Goal: Task Accomplishment & Management: Complete application form

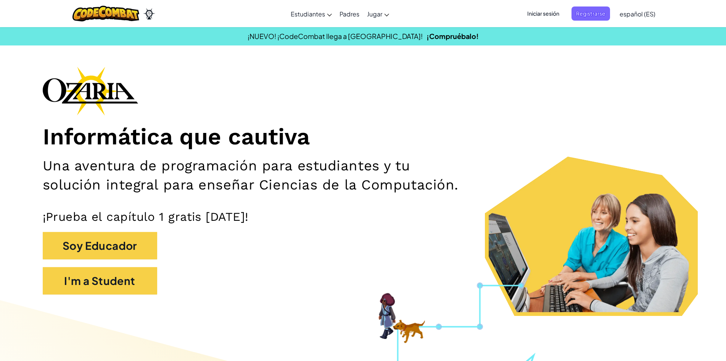
click at [504, 99] on div "Informática que cautiva Una aventura de programación para estudiantes y tu solu…" at bounding box center [363, 184] width 641 height 236
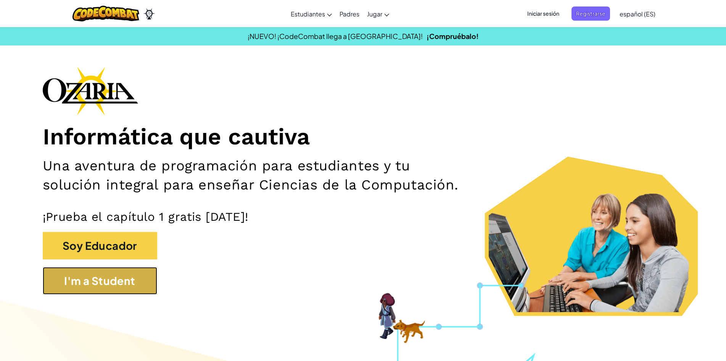
click at [133, 273] on button "I'm a Student" at bounding box center [100, 280] width 115 height 27
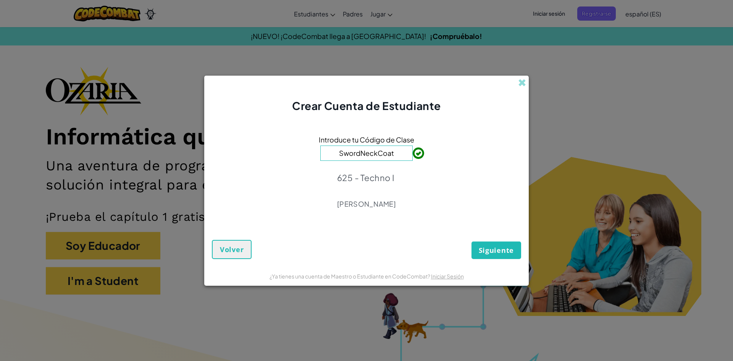
type input "SwordNeckCoat"
click at [476, 254] on button "Siguiente" at bounding box center [496, 250] width 50 height 18
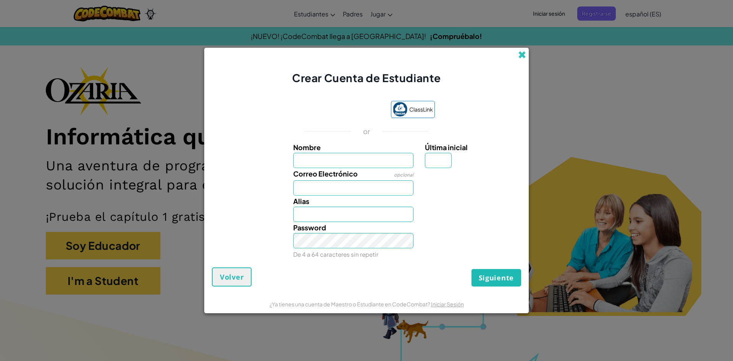
click at [514, 56] on span at bounding box center [522, 55] width 8 height 8
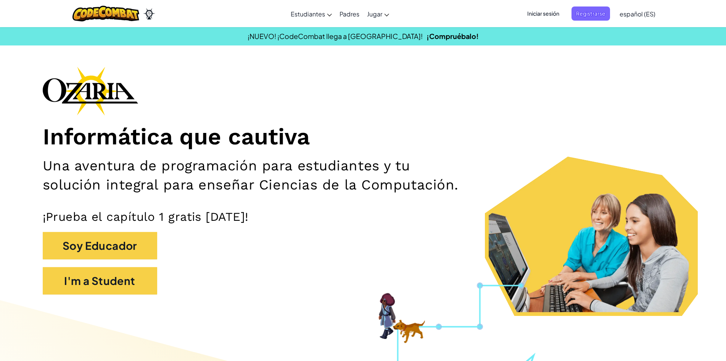
click at [514, 13] on span "Iniciar sesión" at bounding box center [543, 13] width 41 height 14
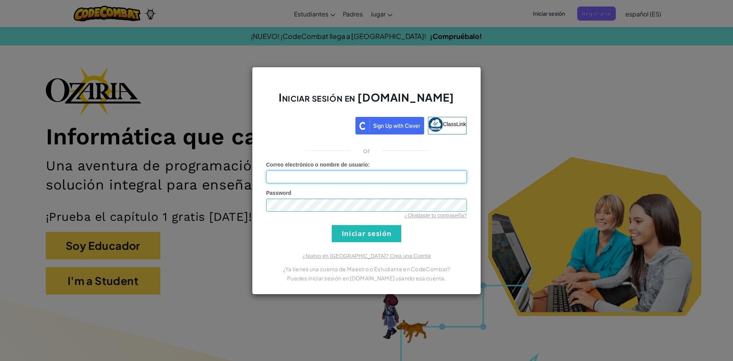
click at [284, 173] on input "Correo electrónico o nombre de usuario :" at bounding box center [366, 176] width 201 height 13
click at [332, 225] on input "Iniciar sesión" at bounding box center [366, 233] width 69 height 17
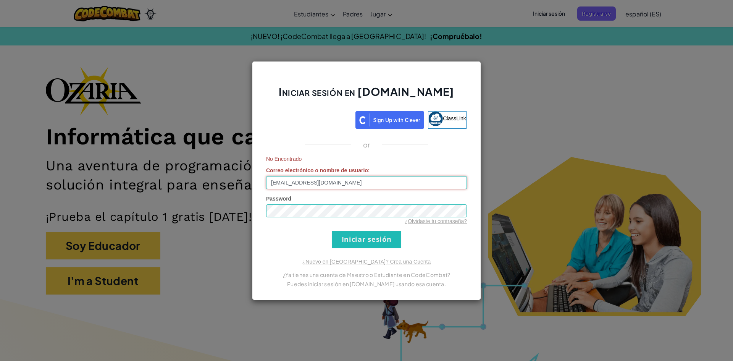
click at [306, 184] on input "[EMAIL_ADDRESS][DOMAIN_NAME]" at bounding box center [366, 182] width 201 height 13
click at [305, 184] on input "[EMAIL_ADDRESS][DOMAIN_NAME]" at bounding box center [366, 182] width 201 height 13
click at [304, 184] on input "[EMAIL_ADDRESS][DOMAIN_NAME]" at bounding box center [366, 182] width 201 height 13
click at [301, 179] on input "[EMAIL_ADDRESS][DOMAIN_NAME]" at bounding box center [366, 182] width 201 height 13
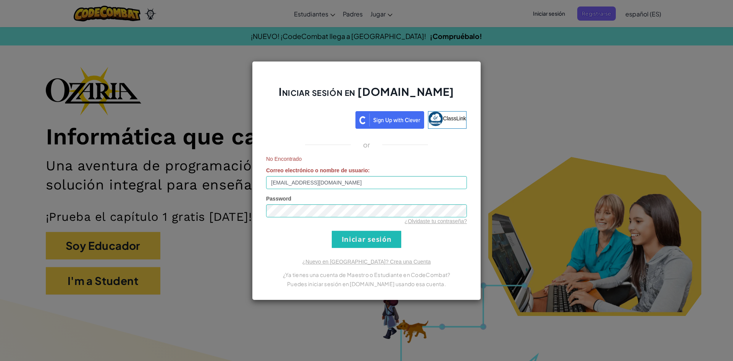
click at [300, 175] on div "No Encontrado Correo electrónico o nombre de usuario : [EMAIL_ADDRESS][DOMAIN_N…" at bounding box center [366, 172] width 201 height 34
click at [305, 182] on input "[EMAIL_ADDRESS][DOMAIN_NAME]" at bounding box center [366, 182] width 201 height 13
type input "r"
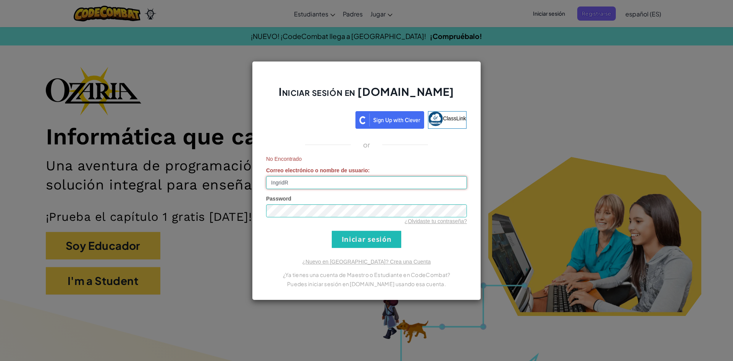
type input "IngridR"
click at [332, 231] on input "Iniciar sesión" at bounding box center [366, 239] width 69 height 17
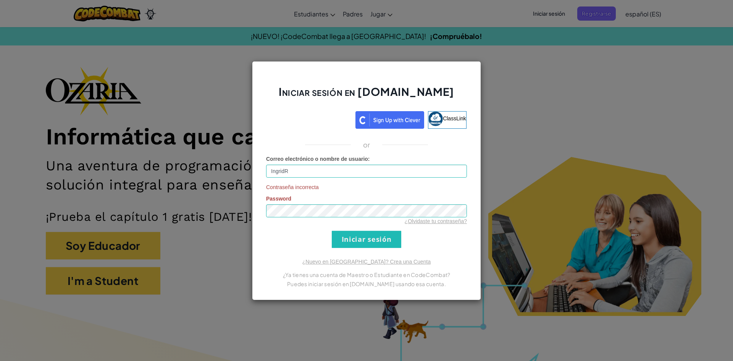
click at [511, 151] on div "Iniciar sesión en [DOMAIN_NAME] ClassLink or Correo electrónico o nombre de usu…" at bounding box center [366, 180] width 733 height 361
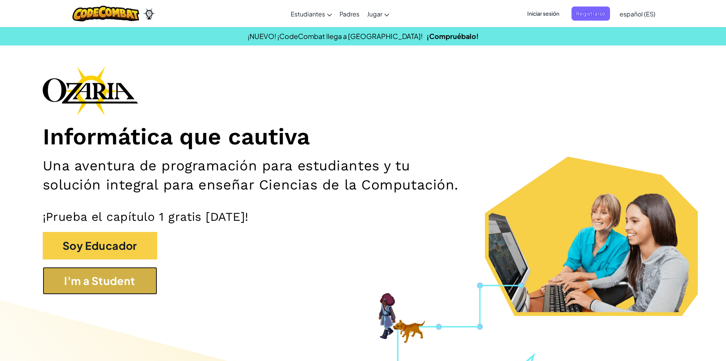
click at [93, 278] on button "I'm a Student" at bounding box center [100, 280] width 115 height 27
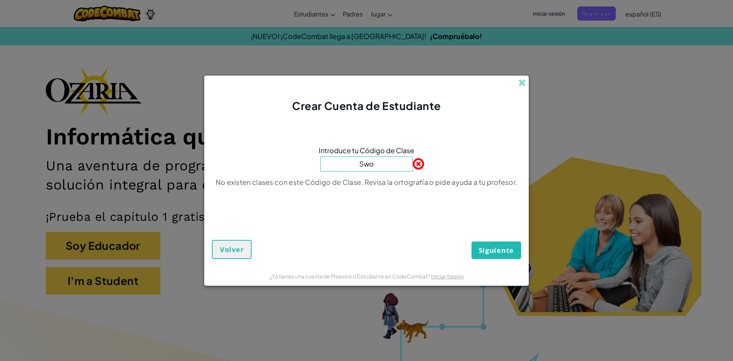
type input "SwordNeckCoat"
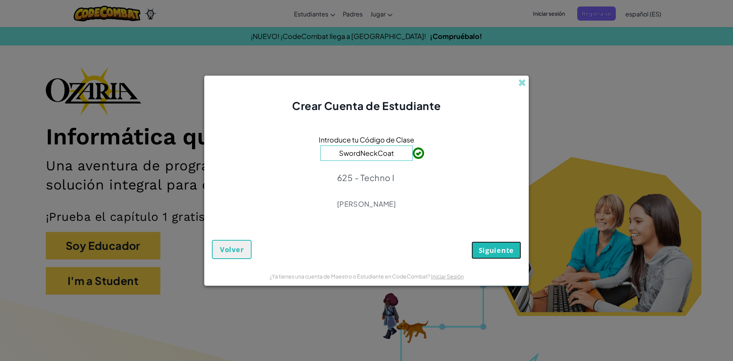
click at [492, 248] on span "Siguiente" at bounding box center [496, 249] width 35 height 9
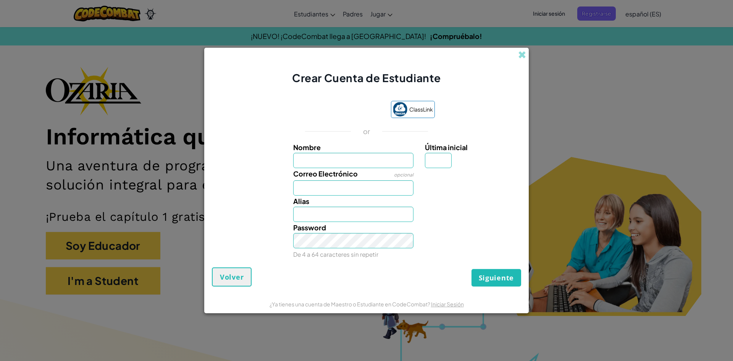
click at [514, 62] on div "Crear Cuenta de Estudiante ClassLink or Nombre Última inicial Correo Electrónic…" at bounding box center [366, 180] width 733 height 361
click at [356, 162] on input "Nombre" at bounding box center [353, 160] width 121 height 15
type input "i"
type input "[PERSON_NAME]"
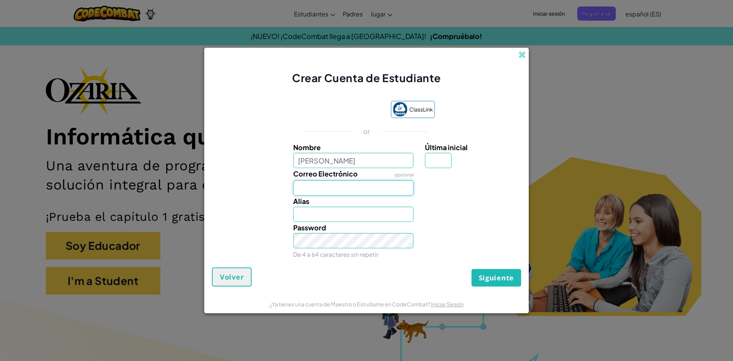
type input "[PERSON_NAME]"
click at [303, 186] on input "Correo Electrónico" at bounding box center [353, 187] width 121 height 15
click at [436, 160] on input "Última inicial" at bounding box center [438, 160] width 27 height 15
type input "C"
type input "IngridC"
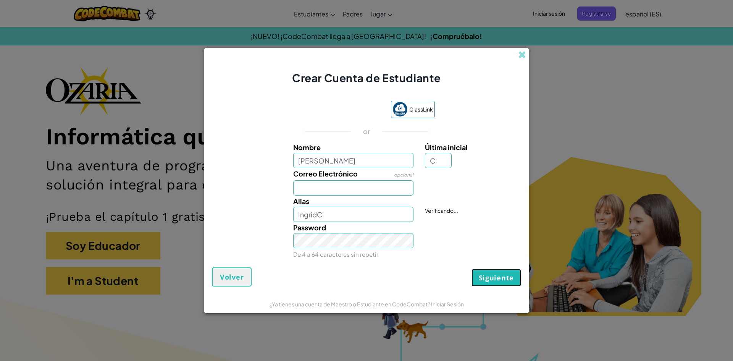
click at [501, 274] on span "Siguiente" at bounding box center [496, 277] width 35 height 9
click at [501, 273] on button "Crear una cuenta" at bounding box center [481, 278] width 79 height 18
click at [448, 305] on link "Iniciar Sesión" at bounding box center [447, 303] width 33 height 7
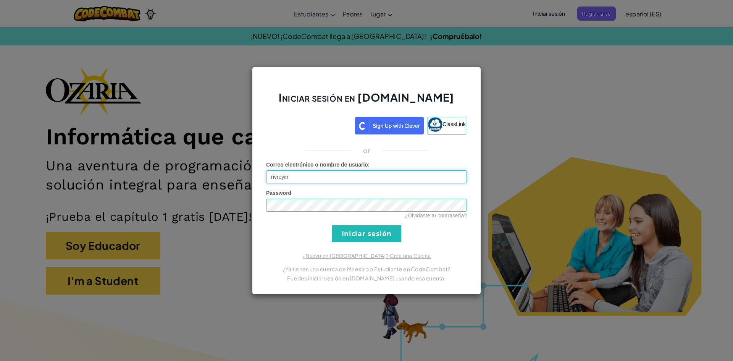
click at [294, 178] on input "rivreyin" at bounding box center [366, 176] width 201 height 13
type input "[EMAIL_ADDRESS][DOMAIN_NAME]"
click at [332, 225] on input "Iniciar sesión" at bounding box center [366, 233] width 69 height 17
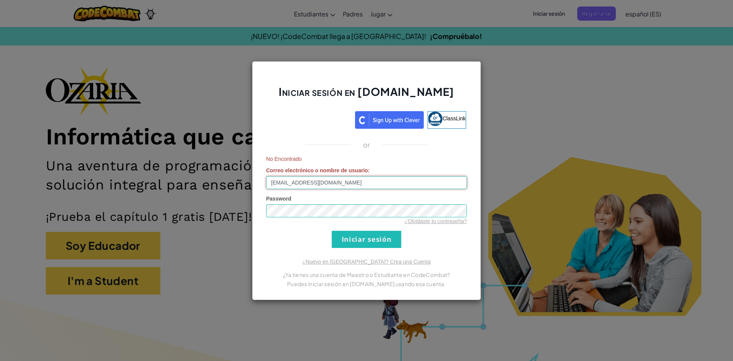
click at [289, 181] on input "[EMAIL_ADDRESS][DOMAIN_NAME]" at bounding box center [366, 182] width 201 height 13
click at [289, 179] on input "[EMAIL_ADDRESS][DOMAIN_NAME]" at bounding box center [366, 182] width 201 height 13
click at [288, 176] on input "[EMAIL_ADDRESS][DOMAIN_NAME]" at bounding box center [366, 182] width 201 height 13
click at [291, 181] on input "[EMAIL_ADDRESS][DOMAIN_NAME]" at bounding box center [366, 182] width 201 height 13
click at [292, 181] on input "[EMAIL_ADDRESS][DOMAIN_NAME]" at bounding box center [366, 182] width 201 height 13
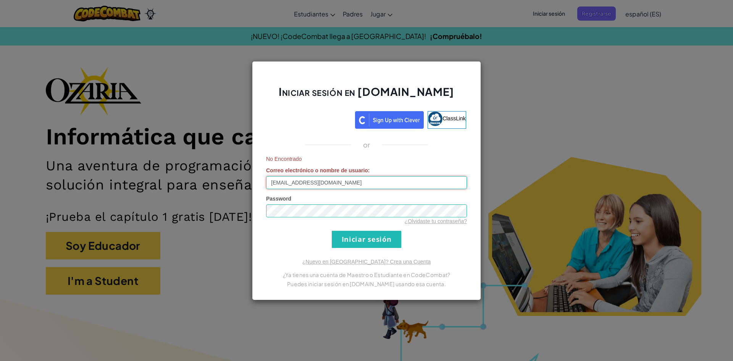
click at [291, 182] on input "[EMAIL_ADDRESS][DOMAIN_NAME]" at bounding box center [366, 182] width 201 height 13
type input "[EMAIL_ADDRESS][DOMAIN_NAME]"
click at [355, 235] on input "Iniciar sesión" at bounding box center [366, 239] width 69 height 17
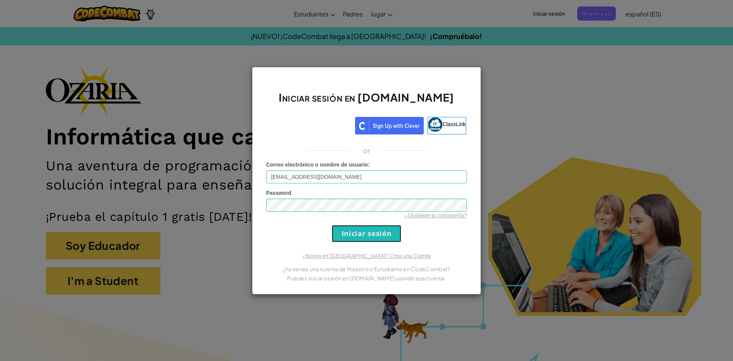
click at [355, 235] on input "Iniciar sesión" at bounding box center [366, 233] width 69 height 17
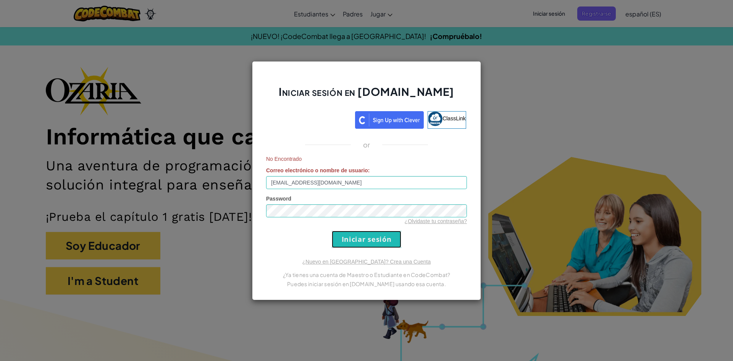
click at [355, 235] on input "Iniciar sesión" at bounding box center [366, 239] width 69 height 17
click at [355, 234] on input "Iniciar sesión" at bounding box center [366, 239] width 69 height 17
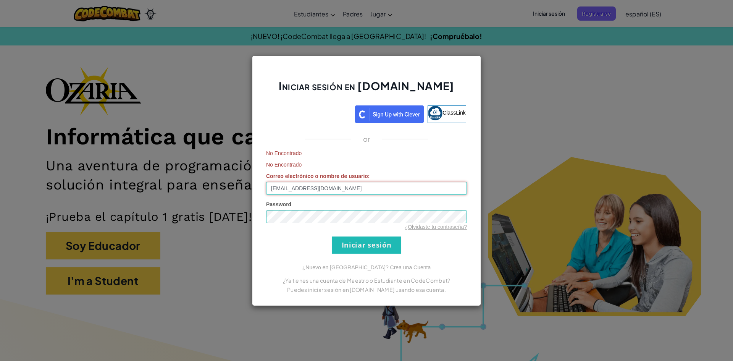
click at [379, 187] on input "[EMAIL_ADDRESS][DOMAIN_NAME]" at bounding box center [366, 188] width 201 height 13
click at [376, 183] on input "[EMAIL_ADDRESS][DOMAIN_NAME]" at bounding box center [366, 188] width 201 height 13
drag, startPoint x: 376, startPoint y: 183, endPoint x: 379, endPoint y: 190, distance: 8.0
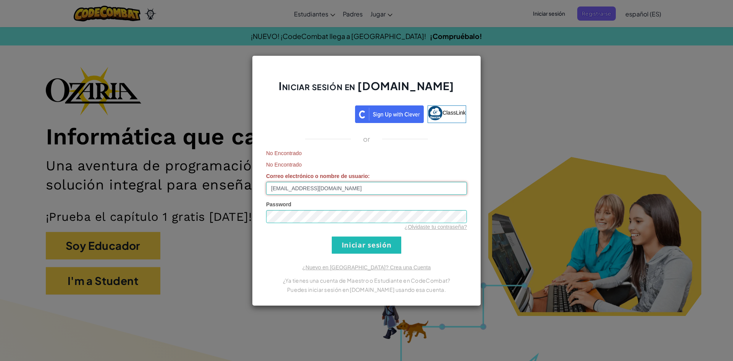
click at [379, 190] on input "[EMAIL_ADDRESS][DOMAIN_NAME]" at bounding box center [366, 188] width 201 height 13
click at [514, 121] on div "Iniciar sesión en [DOMAIN_NAME] ClassLink or No Encontrado No Encontrado Correo…" at bounding box center [366, 180] width 733 height 361
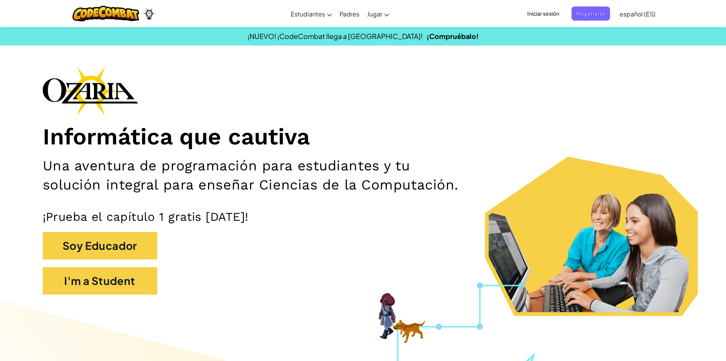
drag, startPoint x: 584, startPoint y: 61, endPoint x: 547, endPoint y: 11, distance: 62.4
click at [514, 11] on span "Iniciar sesión" at bounding box center [543, 13] width 41 height 14
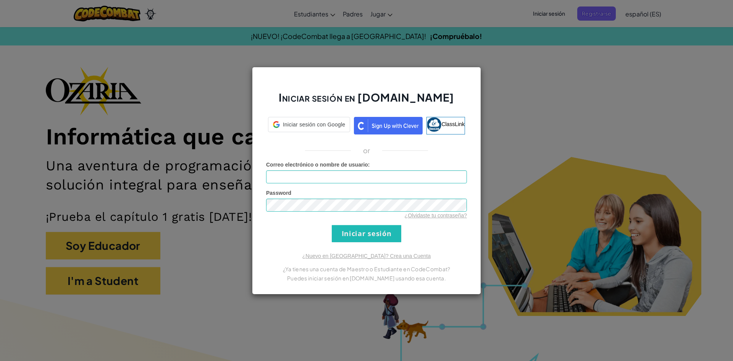
drag, startPoint x: 546, startPoint y: 11, endPoint x: 522, endPoint y: 45, distance: 41.7
